Goal: Communication & Community: Answer question/provide support

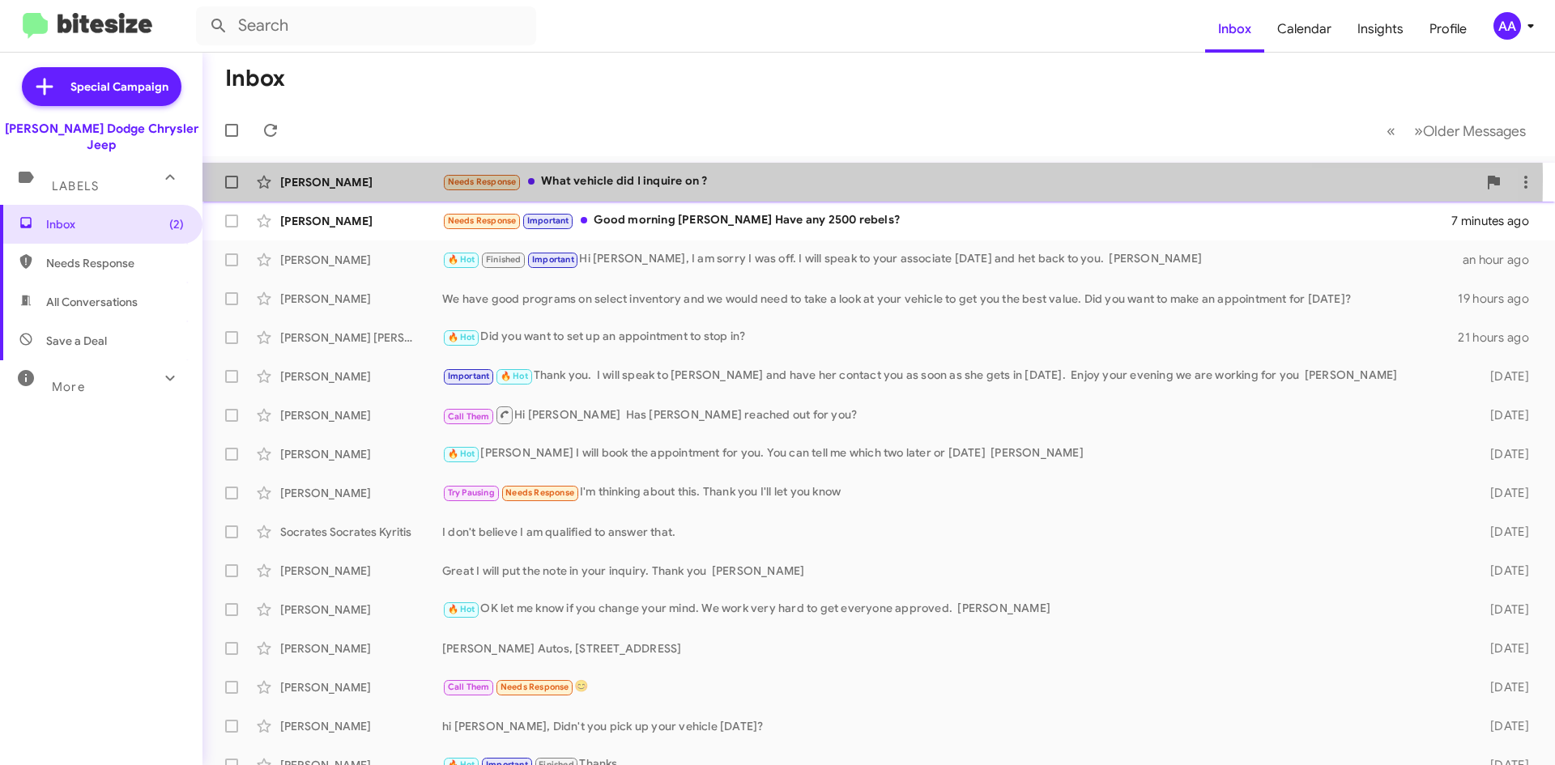
click at [707, 181] on div "Needs Response What vehicle did I inquire on ?" at bounding box center [959, 181] width 1035 height 19
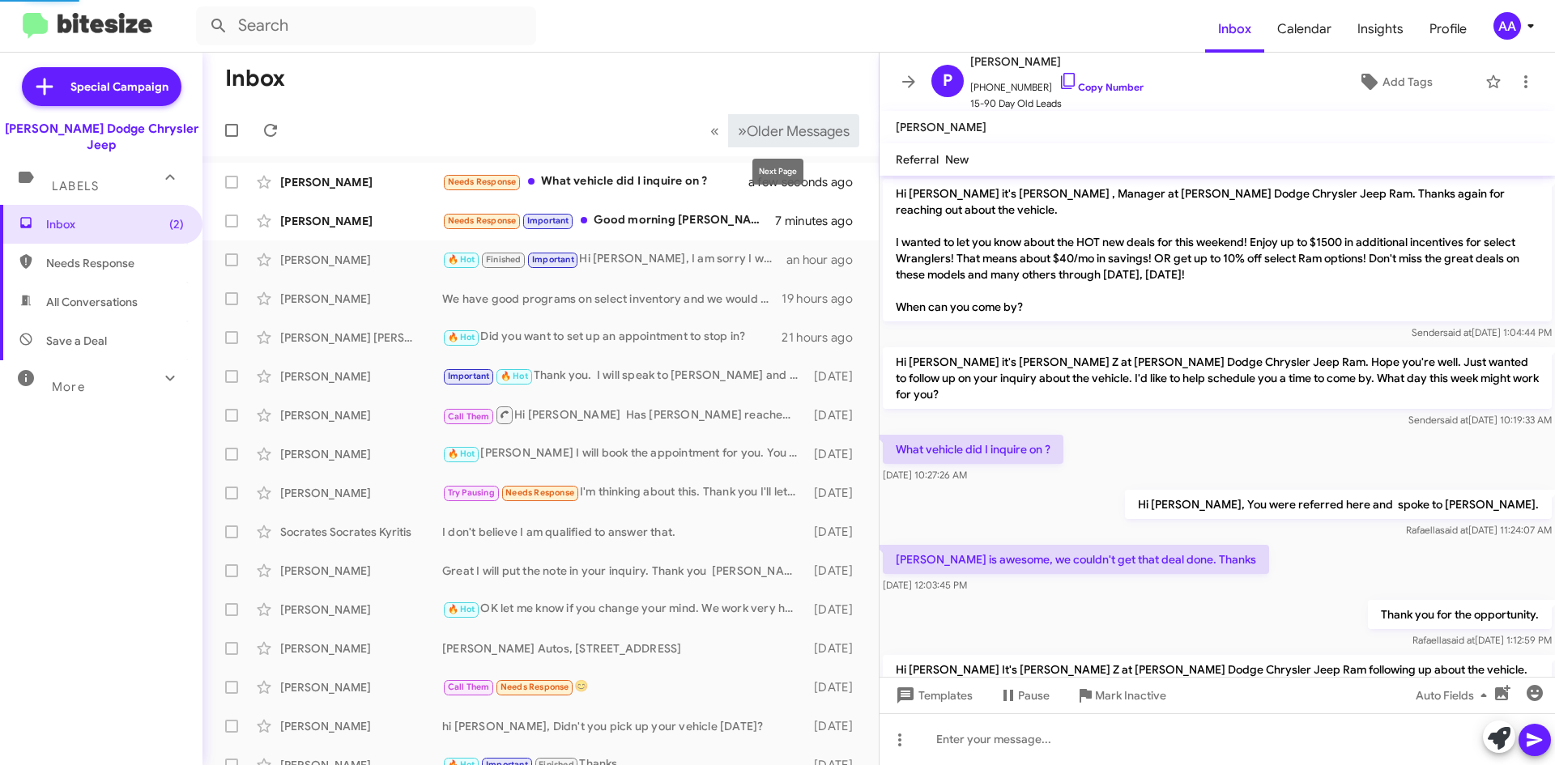
scroll to position [101, 0]
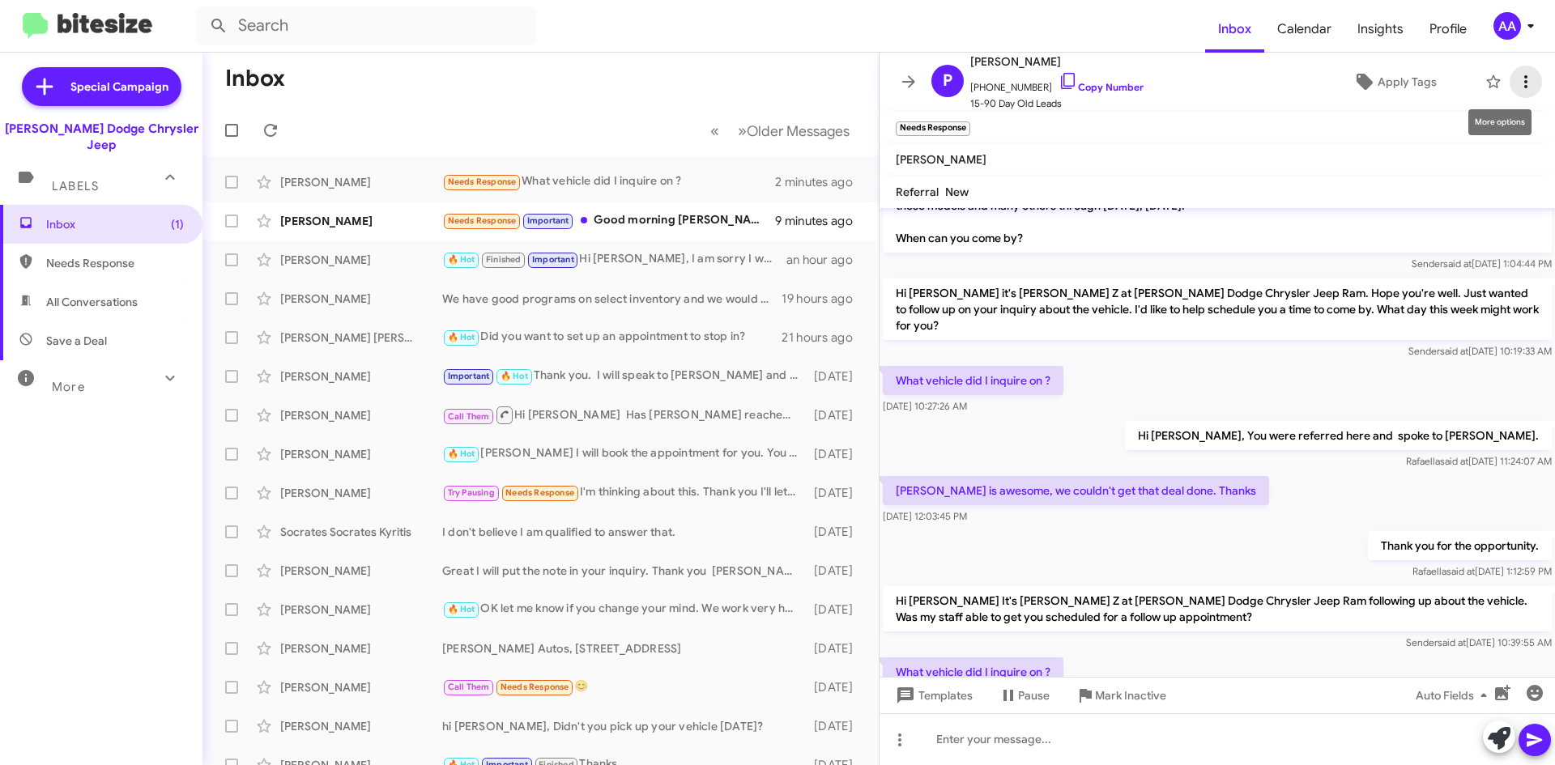
click at [1516, 79] on icon at bounding box center [1525, 81] width 19 height 19
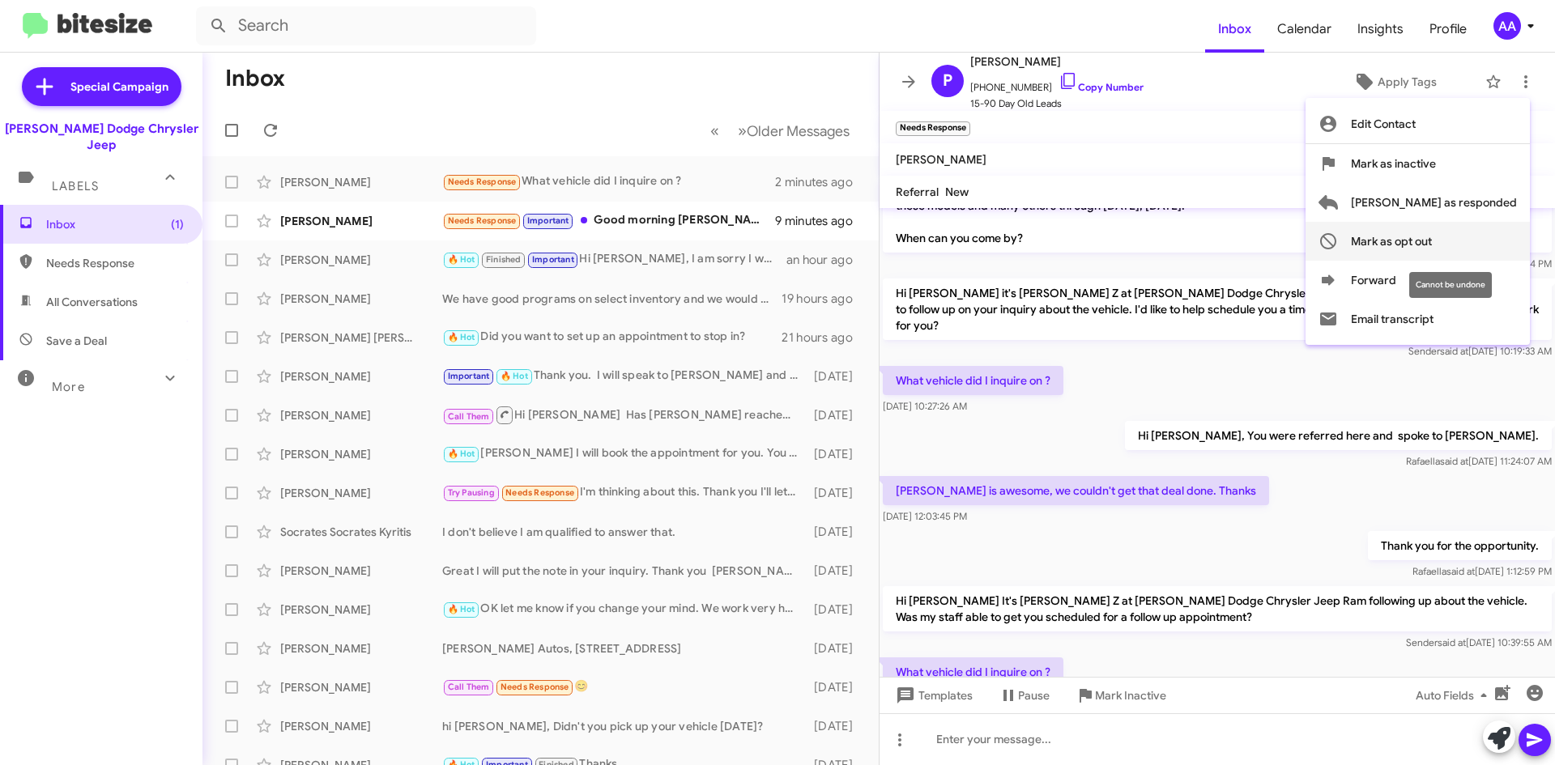
click at [1432, 244] on span "Mark as opt out" at bounding box center [1391, 241] width 81 height 39
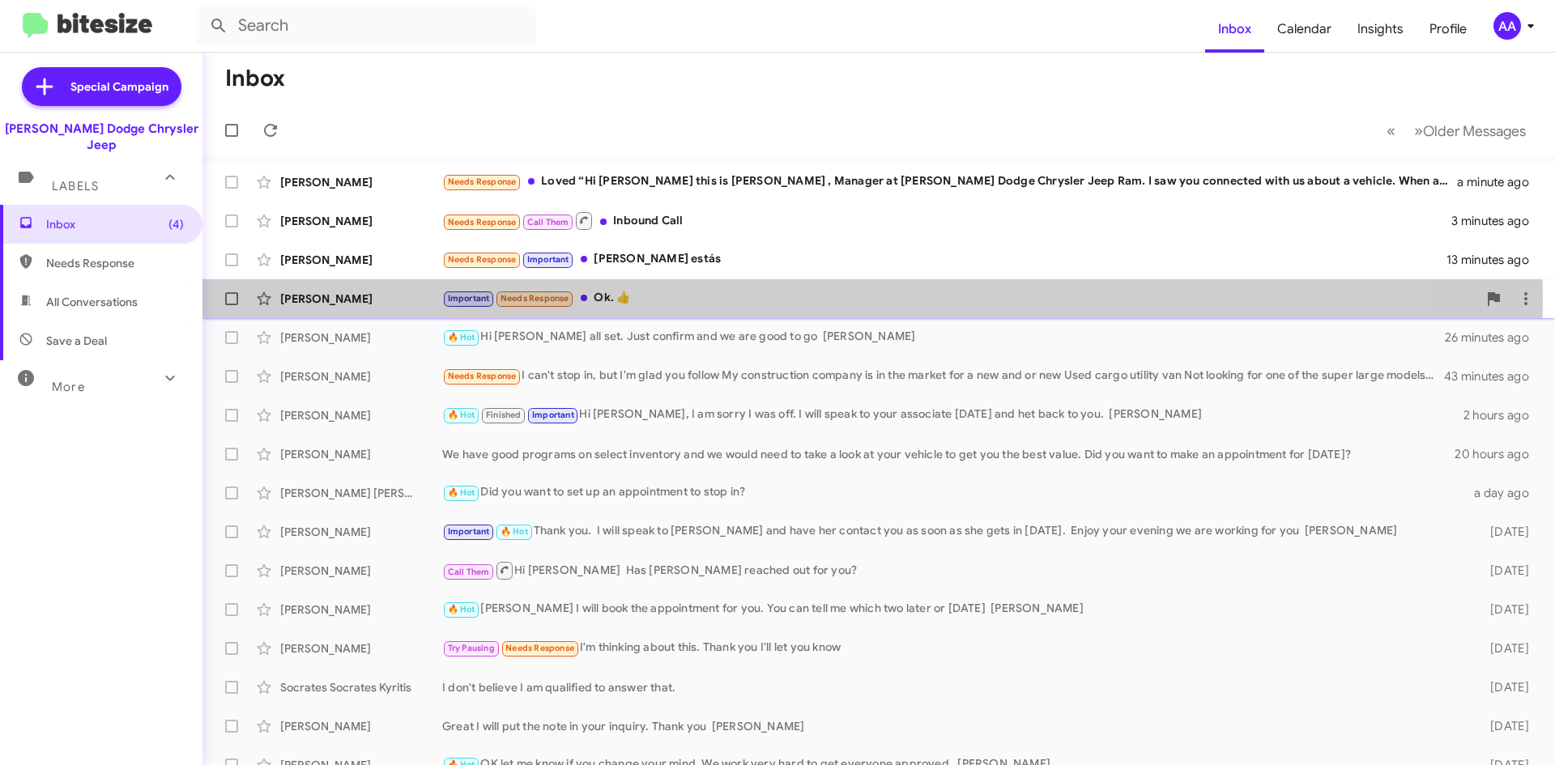
click at [765, 300] on div "Important Needs Response Ok. 👍" at bounding box center [959, 298] width 1035 height 19
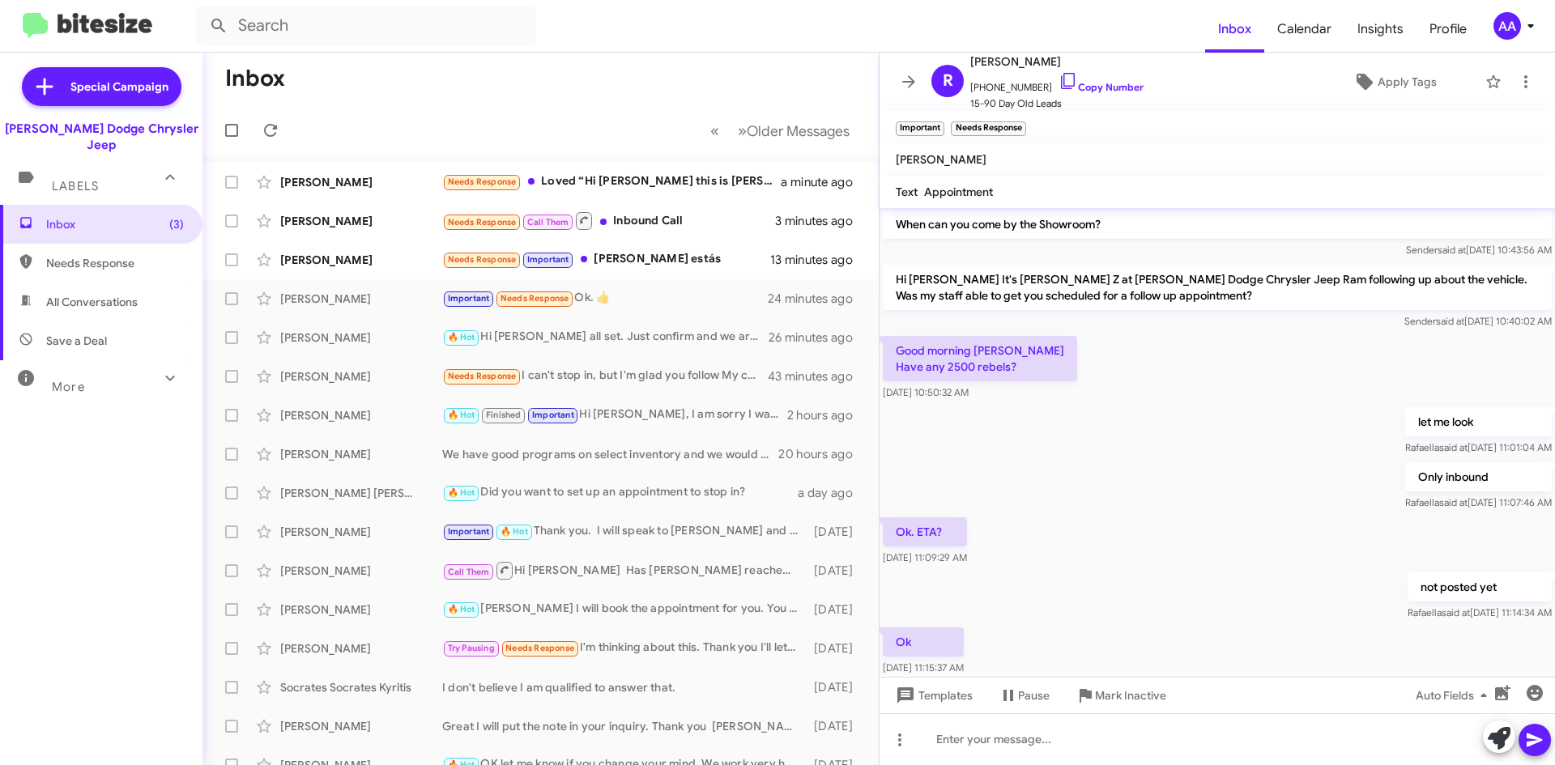
scroll to position [794, 0]
click at [900, 76] on icon at bounding box center [908, 81] width 19 height 19
